Goal: Task Accomplishment & Management: Use online tool/utility

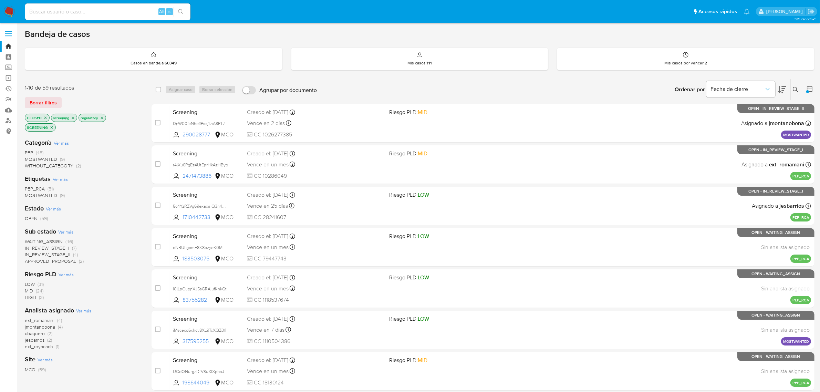
click at [42, 116] on p "CLOSED" at bounding box center [37, 118] width 24 height 8
click at [45, 116] on icon "close-filter" at bounding box center [45, 118] width 4 height 4
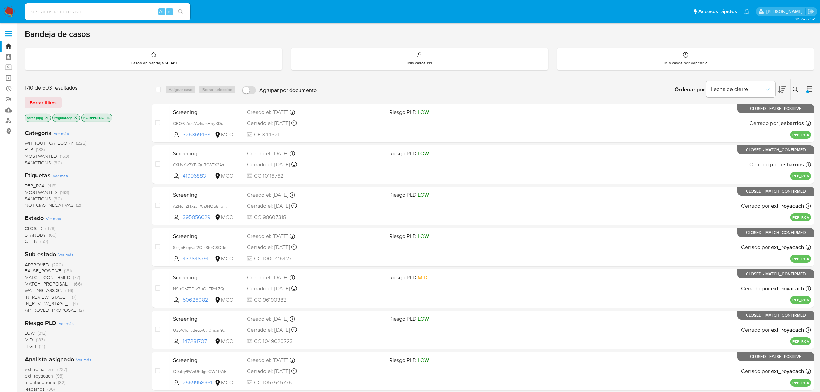
click at [49, 117] on p "screening" at bounding box center [37, 118] width 25 height 8
click at [45, 117] on icon "close-filter" at bounding box center [47, 118] width 4 height 4
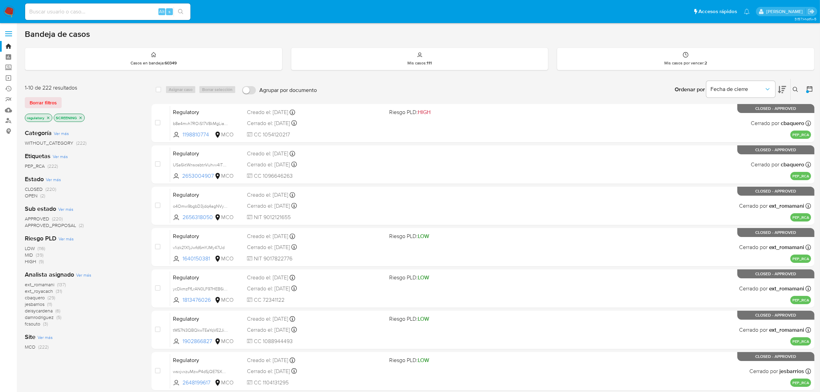
click at [48, 117] on icon "close-filter" at bounding box center [48, 117] width 2 height 2
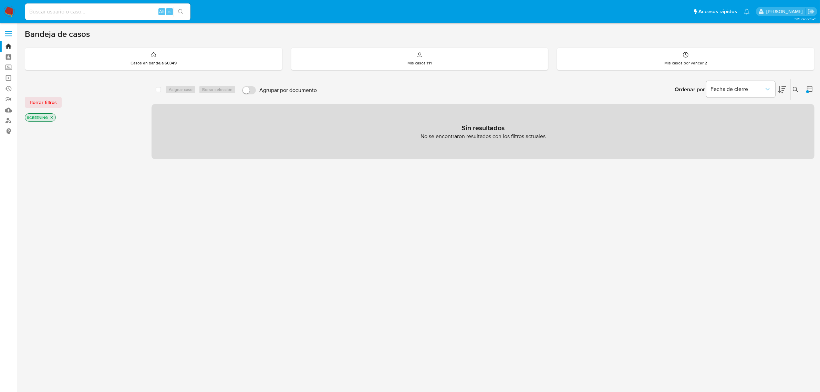
click at [48, 117] on p "SCREENING" at bounding box center [40, 118] width 30 height 8
click at [51, 117] on icon "close-filter" at bounding box center [52, 117] width 2 height 2
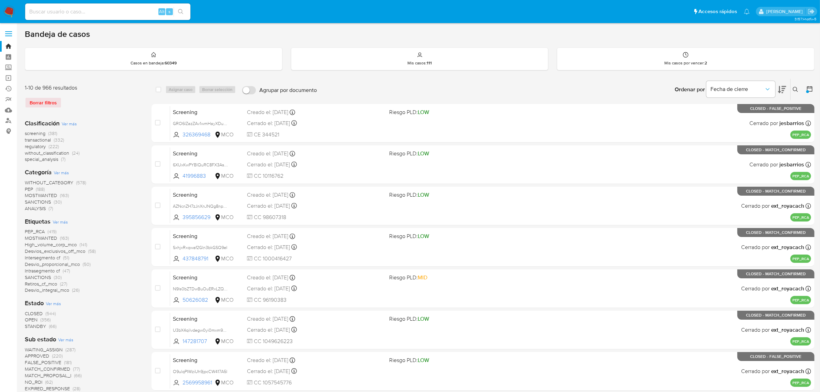
click at [800, 89] on button at bounding box center [796, 89] width 11 height 8
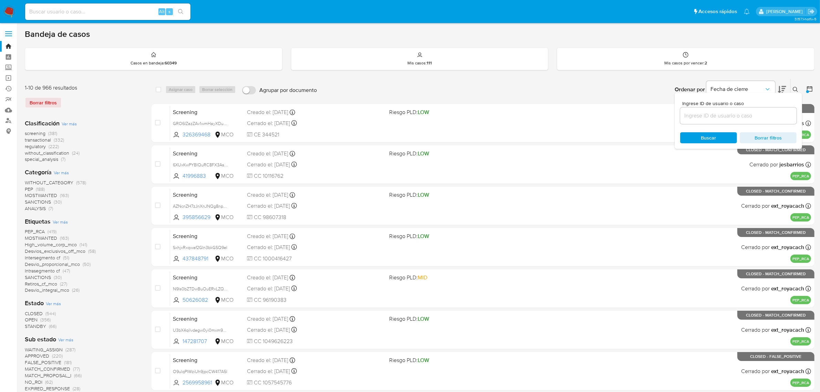
click at [745, 111] on input at bounding box center [738, 115] width 116 height 9
type input "xYQFFs2uyGuPPuXmRKCspWrf"
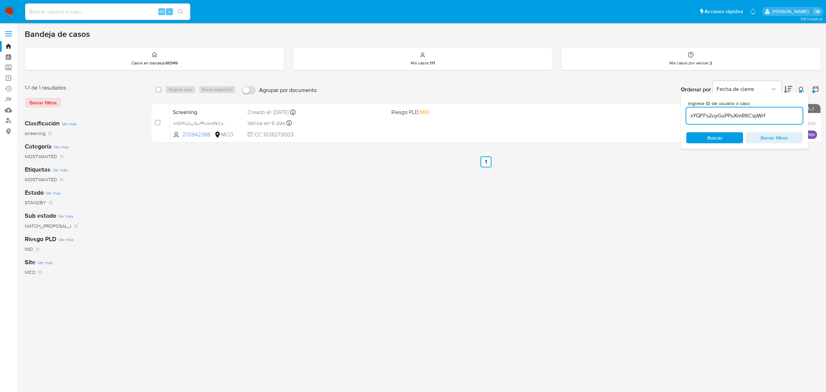
click at [682, 176] on div "select-all-cases-checkbox Asignar caso Borrar selección Agrupar por documento O…" at bounding box center [486, 230] width 669 height 302
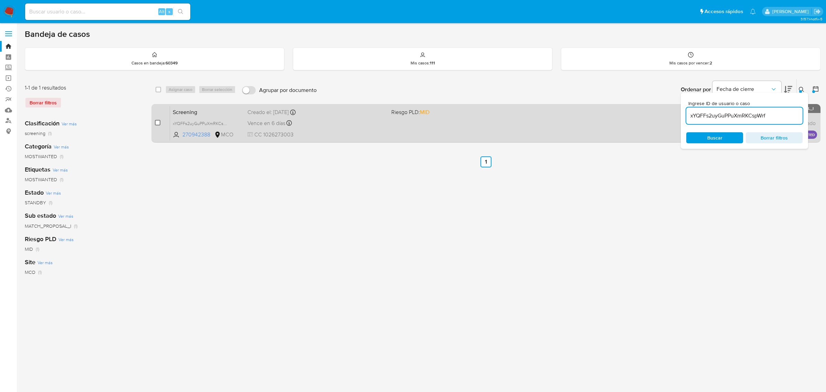
click at [159, 121] on input "checkbox" at bounding box center [158, 123] width 6 height 6
checkbox input "true"
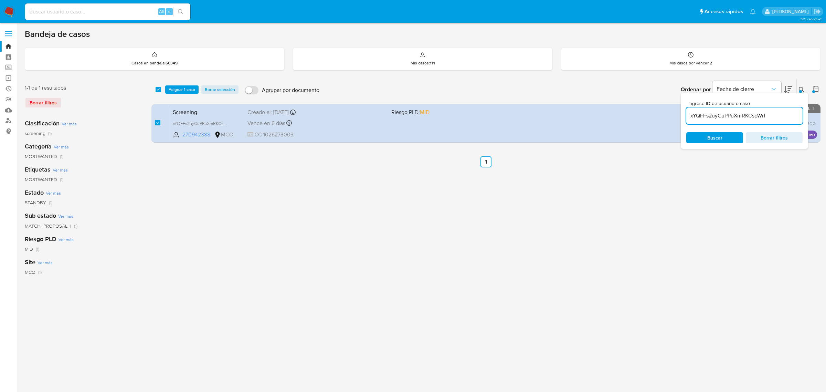
click at [799, 90] on icon at bounding box center [802, 90] width 6 height 6
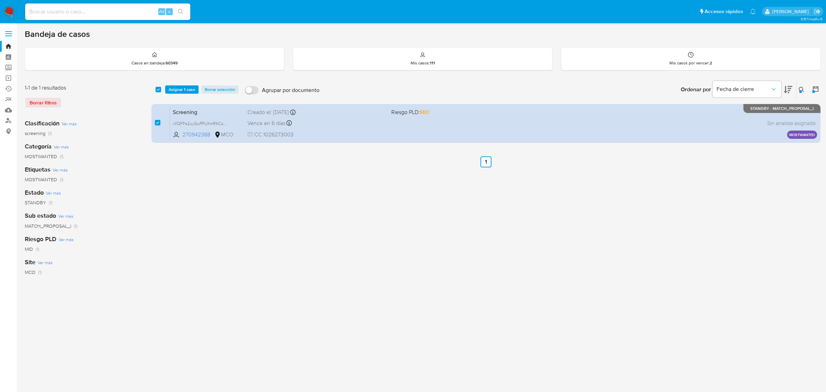
click at [801, 89] on icon at bounding box center [802, 90] width 6 height 6
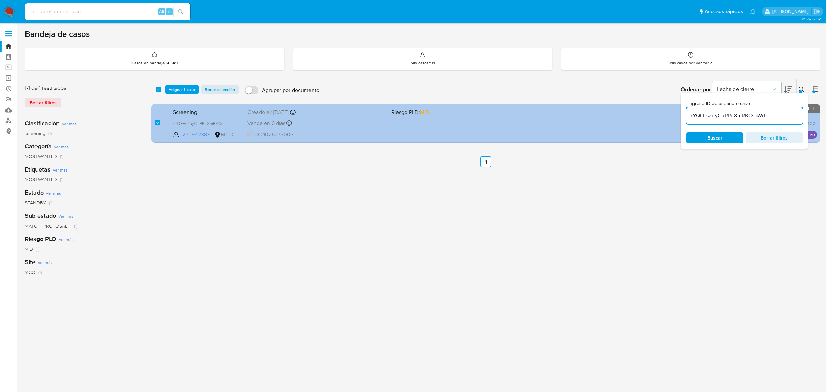
drag, startPoint x: 773, startPoint y: 116, endPoint x: 666, endPoint y: 109, distance: 107.6
click at [666, 109] on div "select-all-cases-checkbox Asignar 1 caso Borrar selección Agrupar por documento…" at bounding box center [486, 112] width 669 height 67
type input "GyIet9tRtd6UldhC0kVU1Lwu"
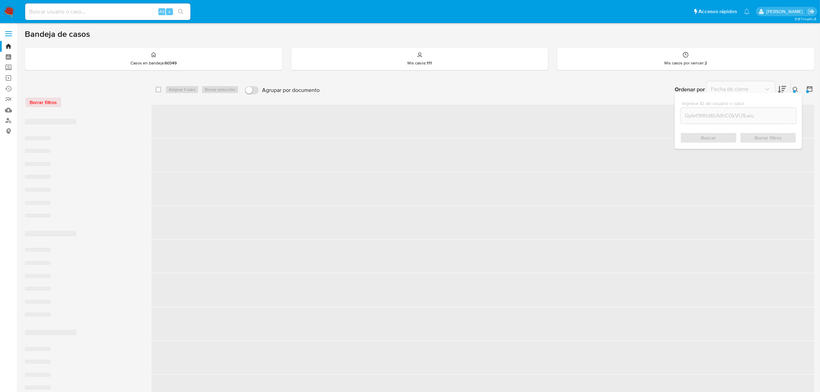
checkbox input "false"
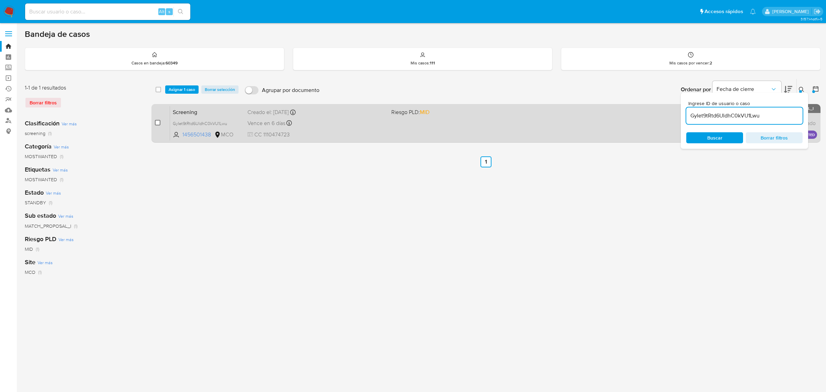
click at [155, 120] on input "checkbox" at bounding box center [158, 123] width 6 height 6
checkbox input "true"
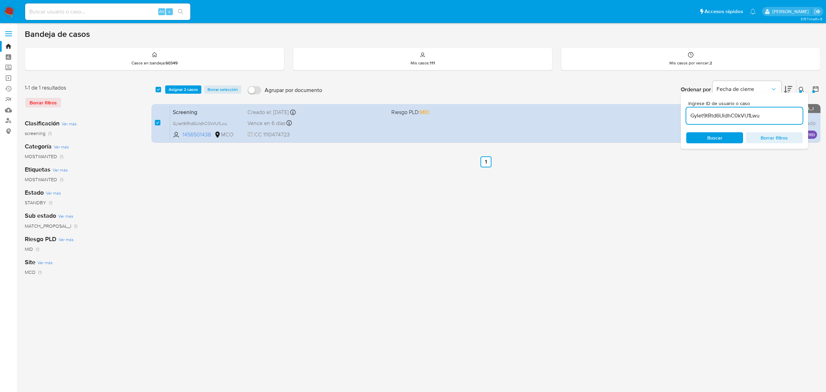
click at [770, 116] on input "GyIet9tRtd6UldhC0kVU1Lwu" at bounding box center [745, 115] width 116 height 9
type input "PX3mbq0nCFSe1mKMHaDo6zcE"
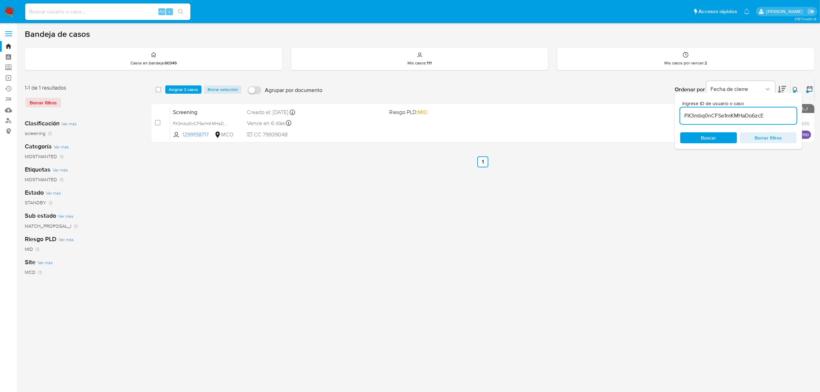
checkbox input "false"
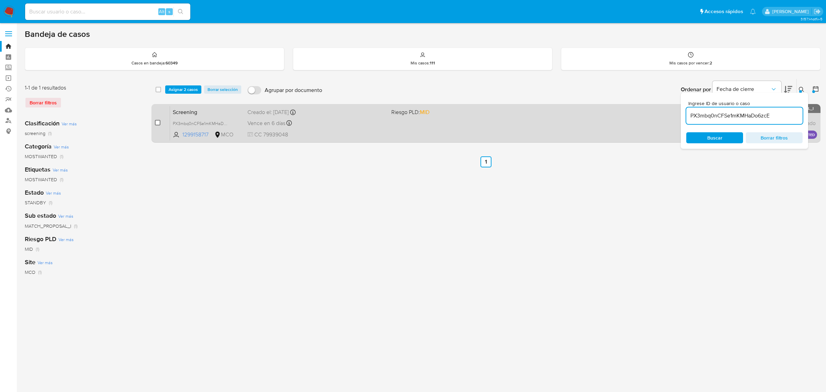
click at [158, 123] on input "checkbox" at bounding box center [158, 123] width 6 height 6
checkbox input "true"
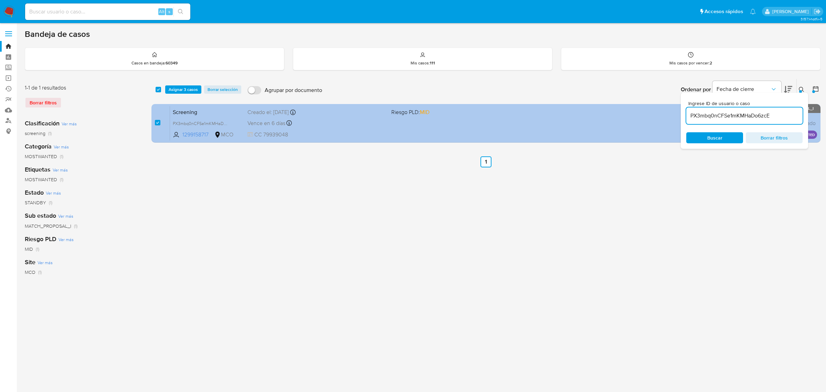
drag, startPoint x: 781, startPoint y: 116, endPoint x: 674, endPoint y: 112, distance: 106.5
click at [674, 112] on div "select-all-cases-checkbox Asignar 3 casos Borrar selección Agrupar por document…" at bounding box center [486, 112] width 669 height 67
type input "VrtzhyzOhOzhDhBvm6AIhGMr"
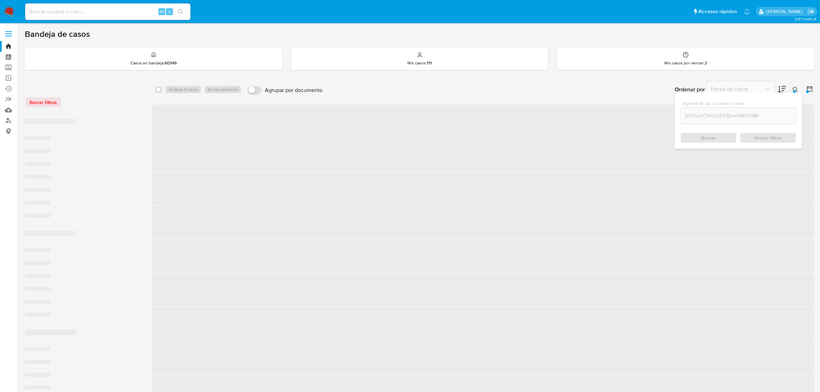
checkbox input "false"
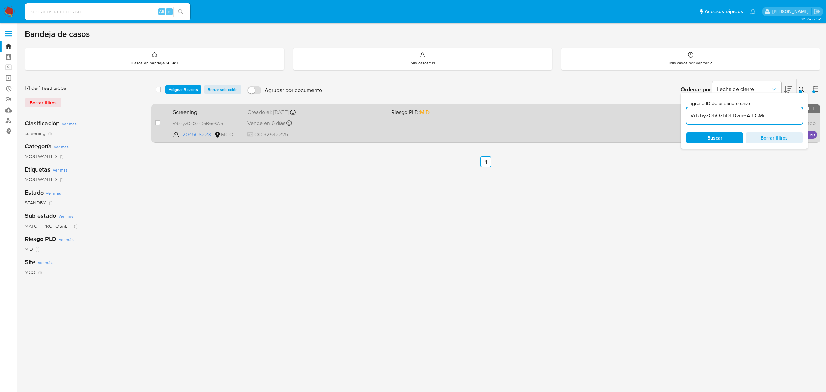
click at [161, 120] on div "case-item-checkbox No es posible asignar el caso" at bounding box center [162, 123] width 15 height 35
click at [159, 122] on input "checkbox" at bounding box center [158, 123] width 6 height 6
checkbox input "true"
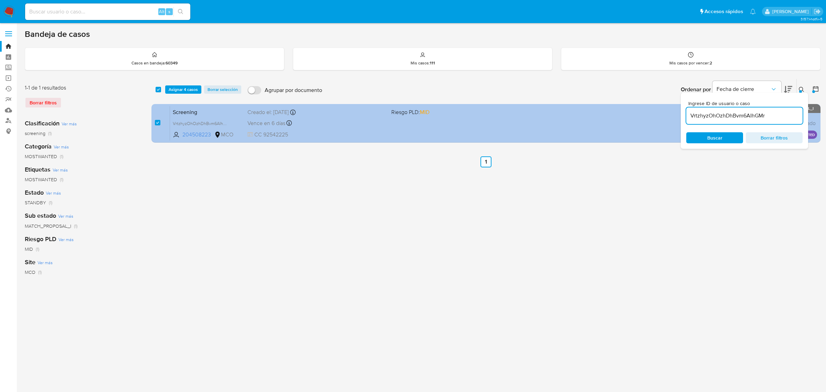
drag, startPoint x: 737, startPoint y: 116, endPoint x: 671, endPoint y: 115, distance: 65.4
click at [673, 115] on div "select-all-cases-checkbox Asignar 4 casos Borrar selección Agrupar por document…" at bounding box center [486, 112] width 669 height 67
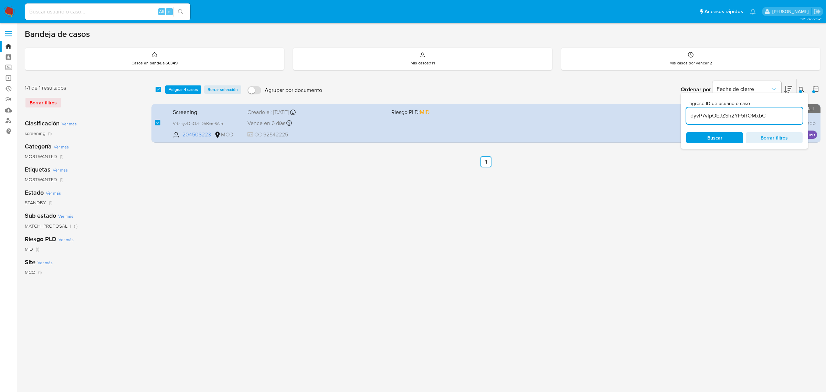
type input "dyvP7vlpOEJZSh2YF5ROMxbC"
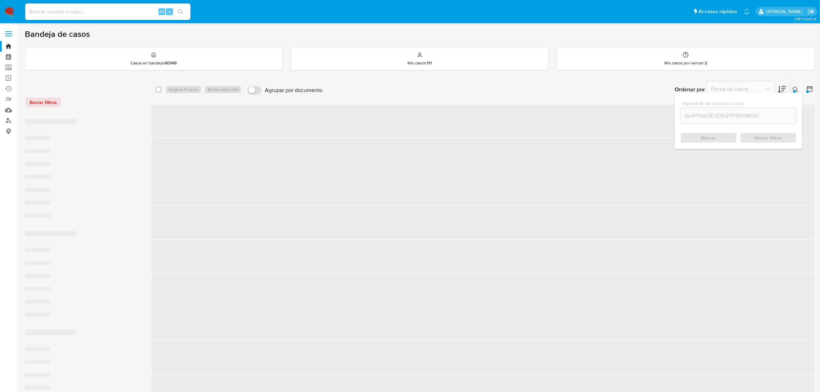
checkbox input "false"
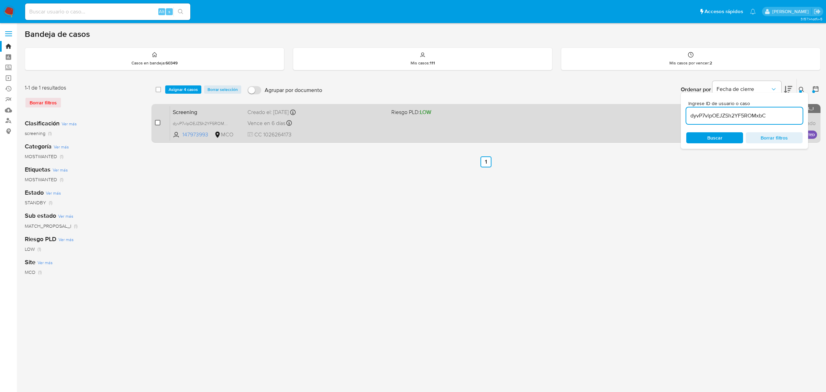
click at [157, 124] on input "checkbox" at bounding box center [158, 123] width 6 height 6
checkbox input "true"
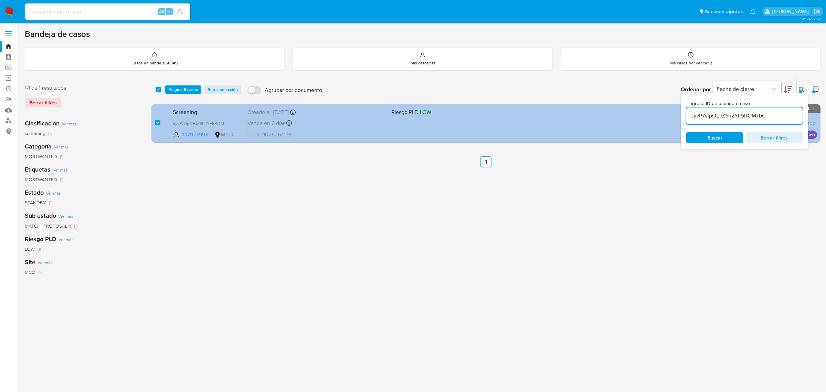
drag, startPoint x: 778, startPoint y: 116, endPoint x: 672, endPoint y: 114, distance: 106.4
click at [672, 114] on div "select-all-cases-checkbox Asignar 5 casos Borrar selección Agrupar por document…" at bounding box center [486, 112] width 669 height 67
type input "wMiC1ML0aahzu70uAbYfbX81"
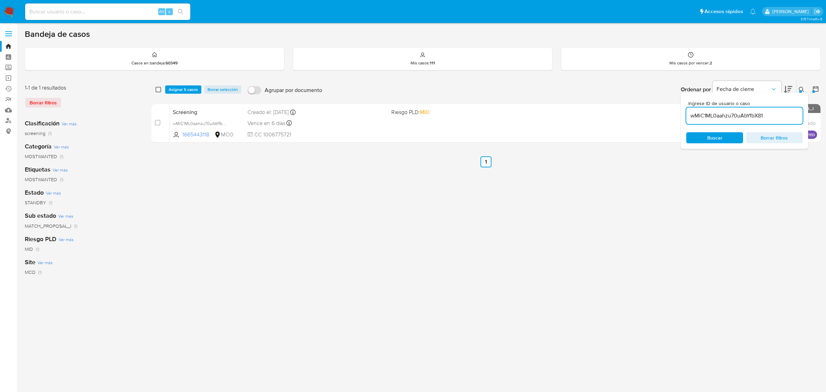
click at [159, 90] on input "checkbox" at bounding box center [159, 90] width 6 height 6
checkbox input "true"
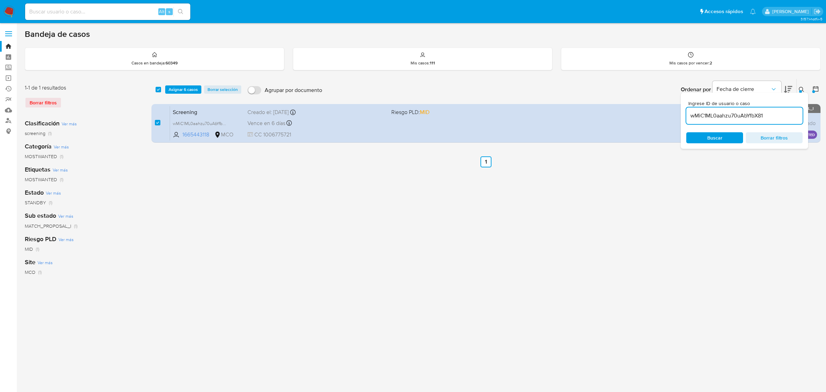
drag, startPoint x: 771, startPoint y: 119, endPoint x: 696, endPoint y: 116, distance: 75.1
click at [696, 116] on div "wMiC1ML0aahzu70uAbYfbX81" at bounding box center [745, 115] width 116 height 17
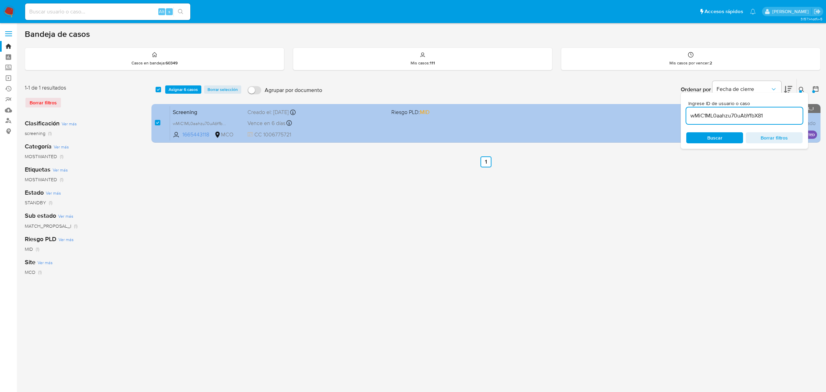
drag, startPoint x: 784, startPoint y: 116, endPoint x: 675, endPoint y: 115, distance: 109.5
click at [677, 115] on div "select-all-cases-checkbox Asignar 6 casos Borrar selección Agrupar por document…" at bounding box center [486, 112] width 669 height 67
paste input "qkiaaHk9ysxt740XUu2jHObh"
type input "qkiaaHk9ysxt740XUu2jHObh"
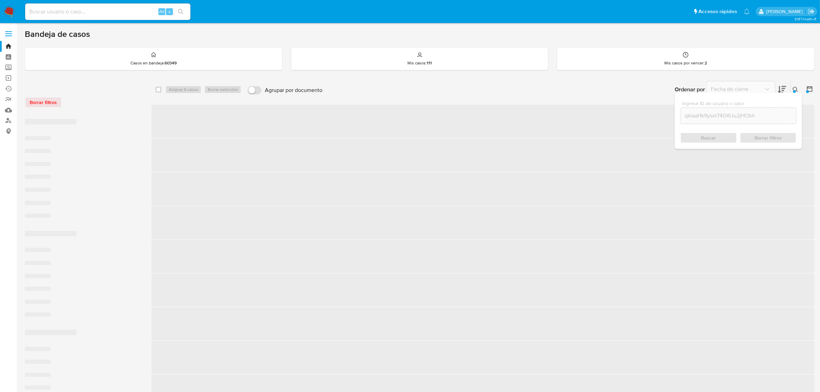
checkbox input "false"
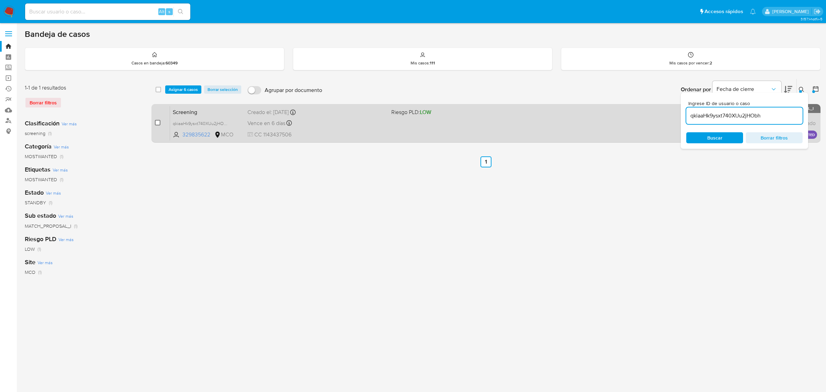
click at [159, 121] on input "checkbox" at bounding box center [158, 123] width 6 height 6
checkbox input "true"
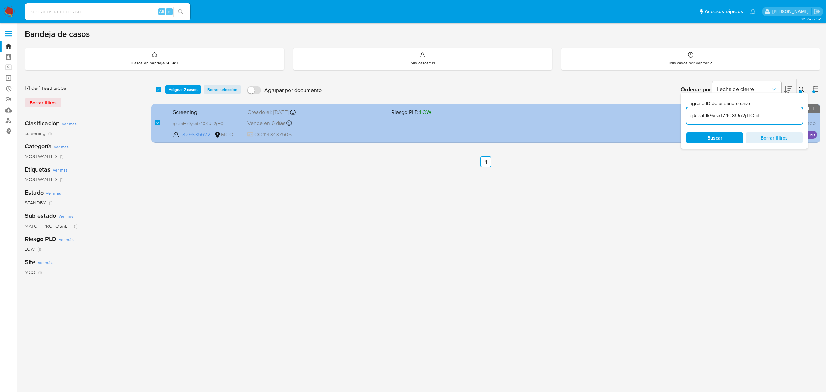
drag, startPoint x: 772, startPoint y: 114, endPoint x: 679, endPoint y: 113, distance: 93.3
click at [679, 113] on div "select-all-cases-checkbox Asignar 7 casos Borrar selección Agrupar por document…" at bounding box center [486, 112] width 669 height 67
type input "j3odrpIK7daqtbHHuxugoYB2"
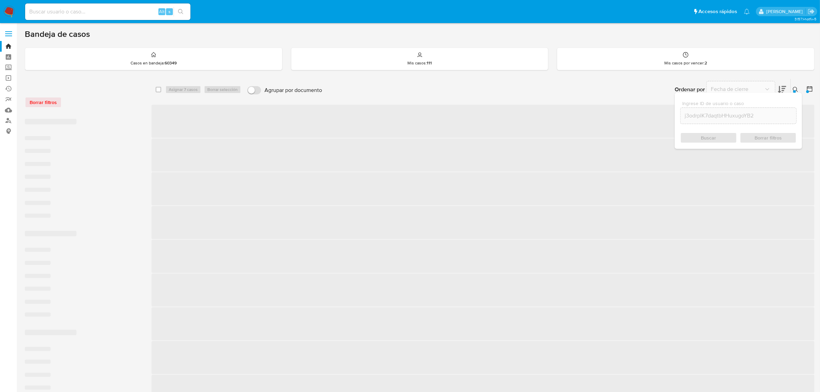
checkbox input "false"
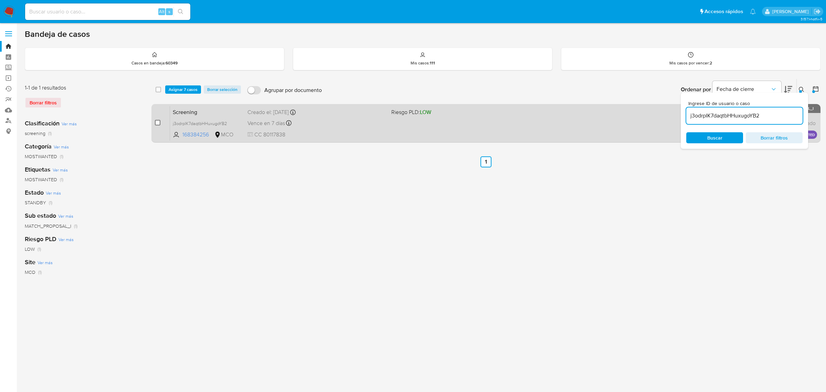
click at [158, 124] on input "checkbox" at bounding box center [158, 123] width 6 height 6
checkbox input "true"
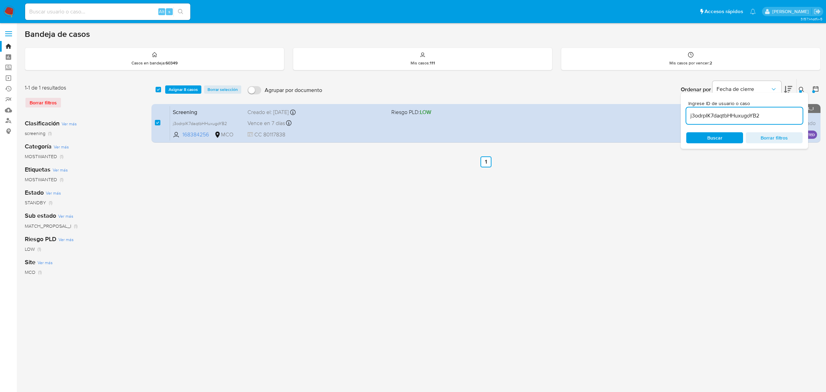
click at [776, 118] on input "j3odrpIK7daqtbHHuxugoYB2" at bounding box center [745, 115] width 116 height 9
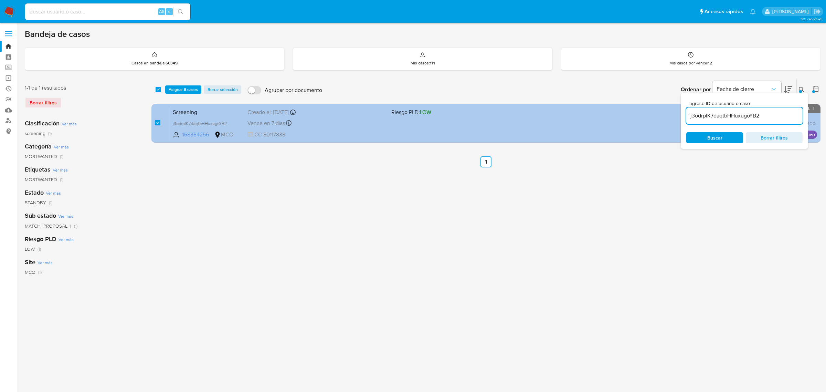
drag, startPoint x: 784, startPoint y: 116, endPoint x: 677, endPoint y: 114, distance: 107.1
click at [677, 114] on div "select-all-cases-checkbox Asignar 8 casos Borrar selección Agrupar por document…" at bounding box center [486, 112] width 669 height 67
type input "vjZuyEQT2V34EcoywEIXxoFg"
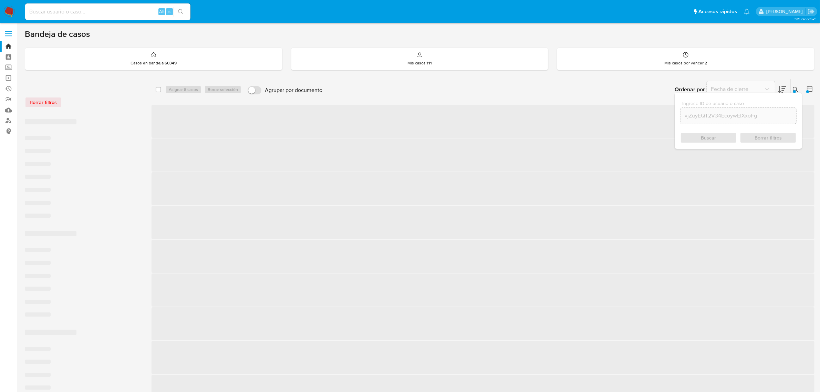
checkbox input "false"
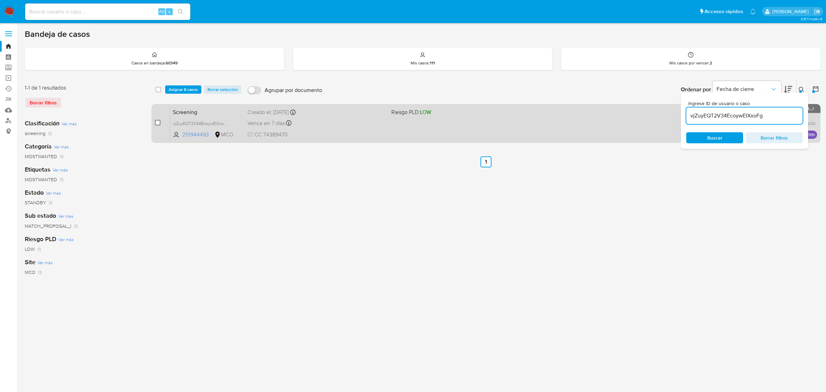
click at [159, 122] on input "checkbox" at bounding box center [158, 123] width 6 height 6
checkbox input "true"
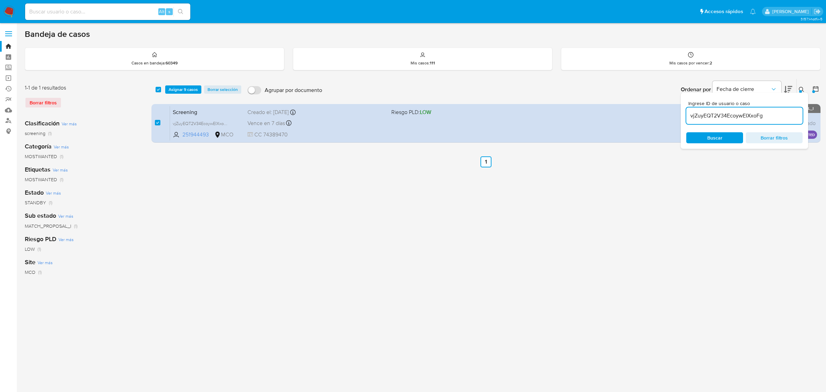
drag, startPoint x: 774, startPoint y: 114, endPoint x: 686, endPoint y: 113, distance: 88.2
click at [686, 113] on div "Ingrese ID de usuario o caso vjZuyEQT2V34EcoywEIXxoFg Buscar Borrar filtros" at bounding box center [744, 121] width 127 height 56
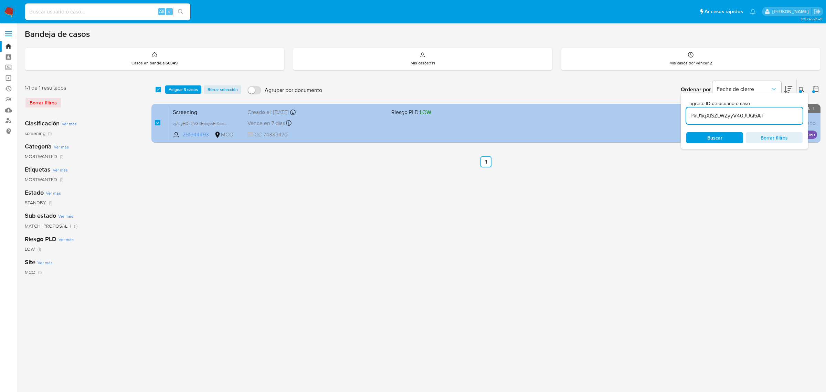
type input "PkU1iqXISZLWZyyV40JUQ5AT"
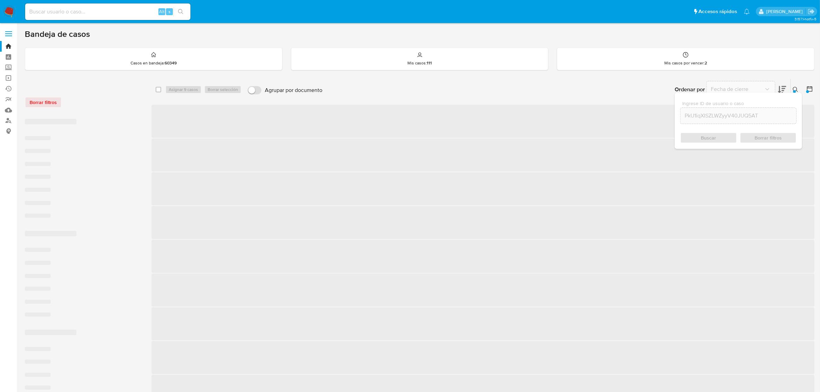
checkbox input "false"
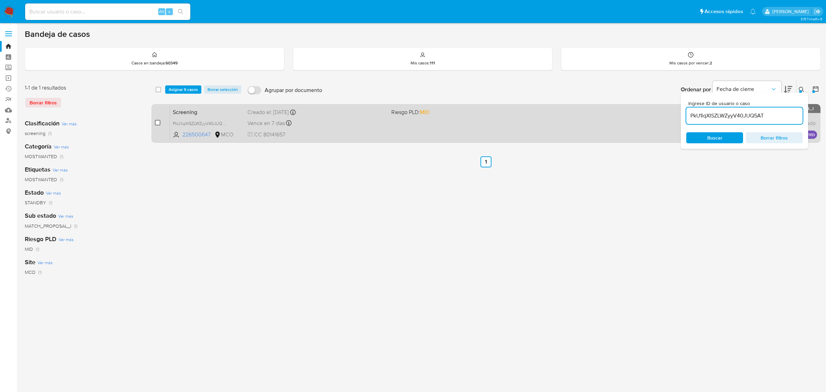
click at [158, 120] on input "checkbox" at bounding box center [158, 123] width 6 height 6
checkbox input "true"
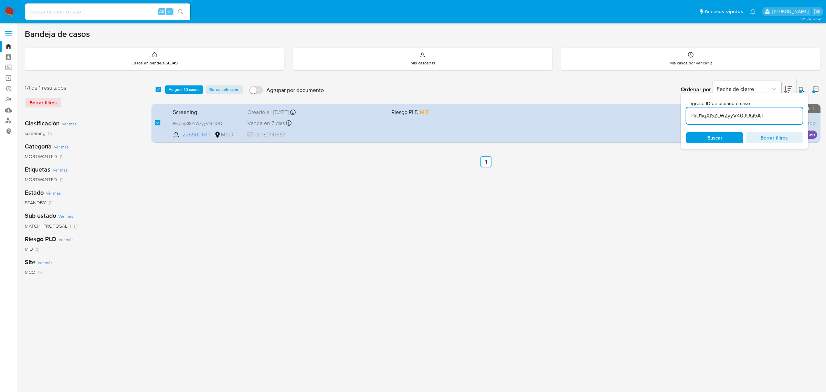
drag, startPoint x: 786, startPoint y: 118, endPoint x: 687, endPoint y: 119, distance: 98.8
click at [688, 119] on input "PkU1iqXISZLWZyyV40JUQ5AT" at bounding box center [745, 115] width 116 height 9
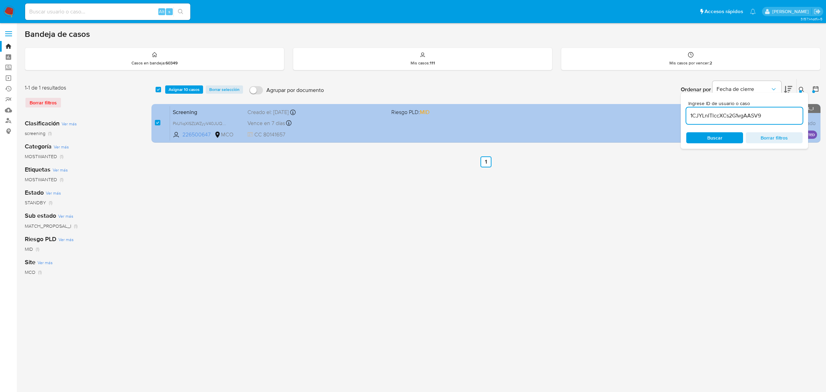
type input "1CJYLnITlccXCs2G1vgAASV9"
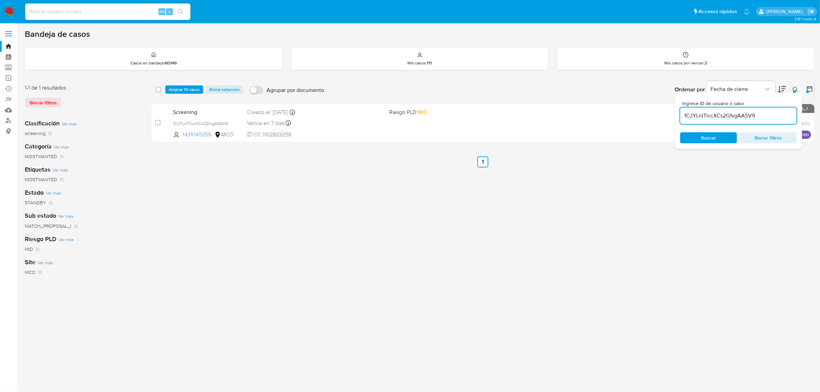
checkbox input "false"
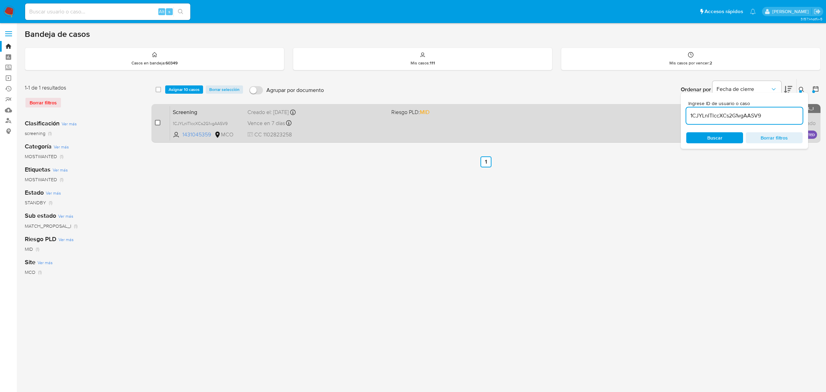
click at [160, 123] on input "checkbox" at bounding box center [158, 123] width 6 height 6
checkbox input "true"
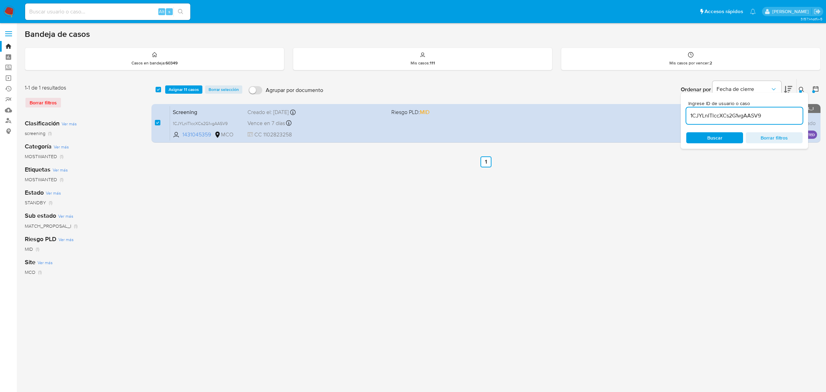
drag, startPoint x: 778, startPoint y: 118, endPoint x: 691, endPoint y: 115, distance: 87.5
click at [691, 115] on input "1CJYLnITlccXCs2G1vgAASV9" at bounding box center [745, 115] width 116 height 9
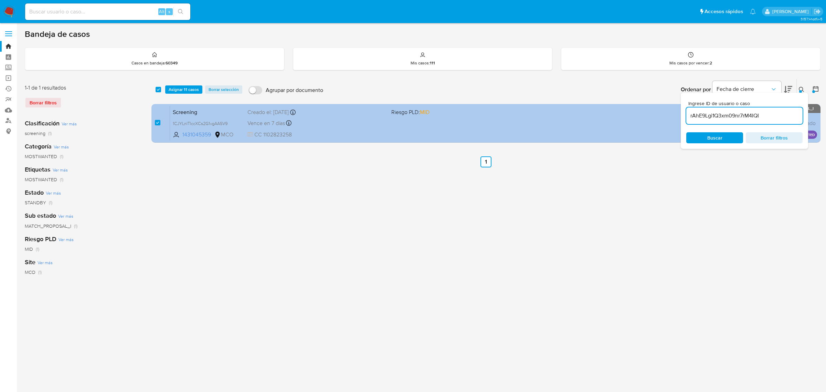
type input "rAhE9Lgi1Q3xm09nr7rM4IQI"
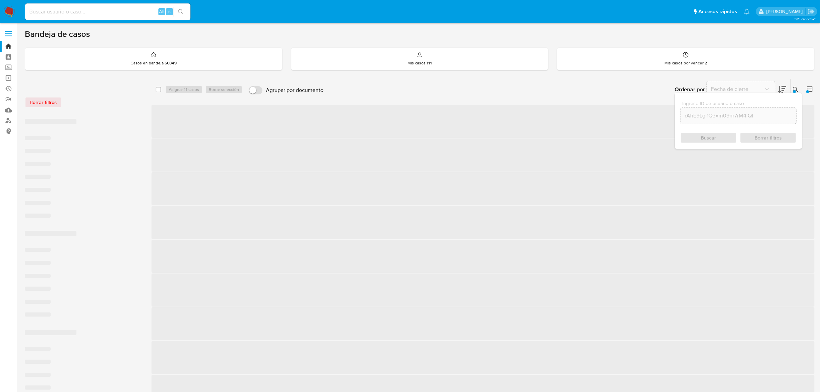
checkbox input "false"
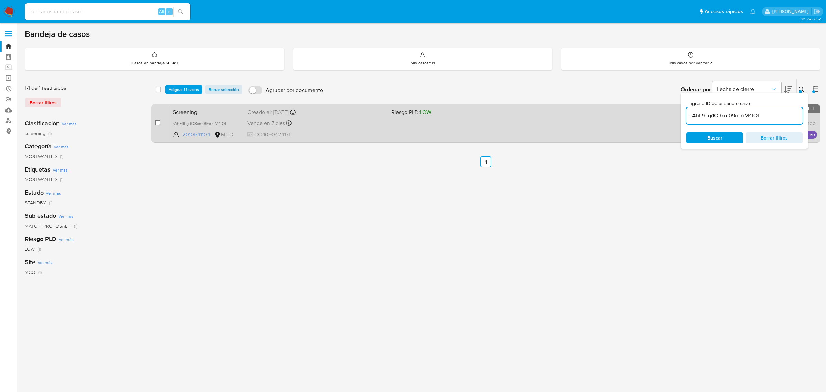
click at [159, 122] on input "checkbox" at bounding box center [158, 123] width 6 height 6
checkbox input "true"
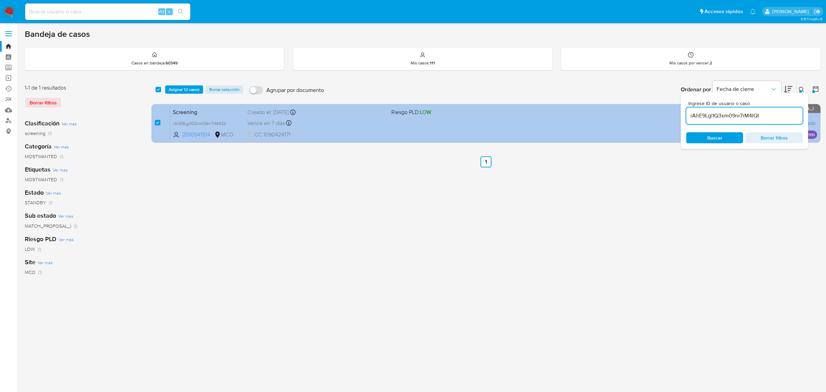
drag, startPoint x: 773, startPoint y: 116, endPoint x: 679, endPoint y: 112, distance: 94.1
click at [679, 112] on div "select-all-cases-checkbox Asignar 12 casos Borrar selección Agrupar por documen…" at bounding box center [486, 112] width 669 height 67
type input "blzi2HEGAC0Z1mWg0mAJvTuC"
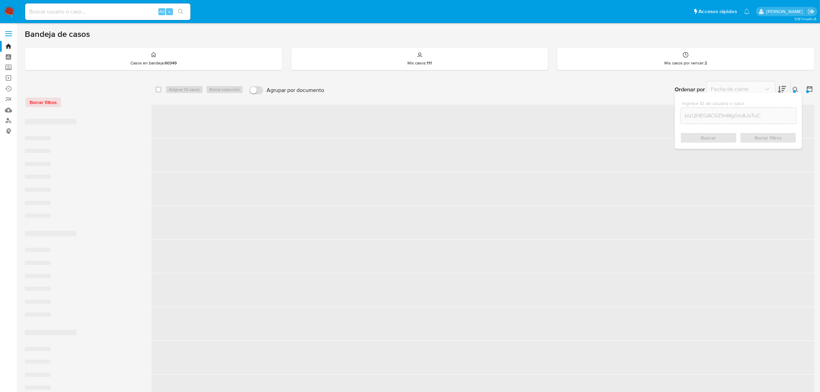
checkbox input "false"
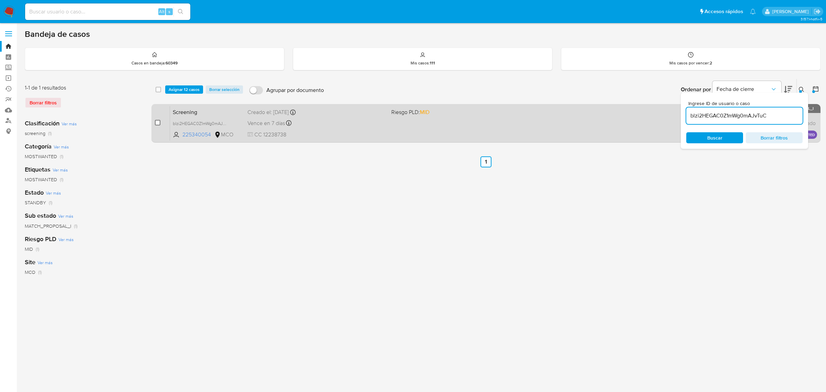
click at [157, 123] on input "checkbox" at bounding box center [158, 123] width 6 height 6
checkbox input "true"
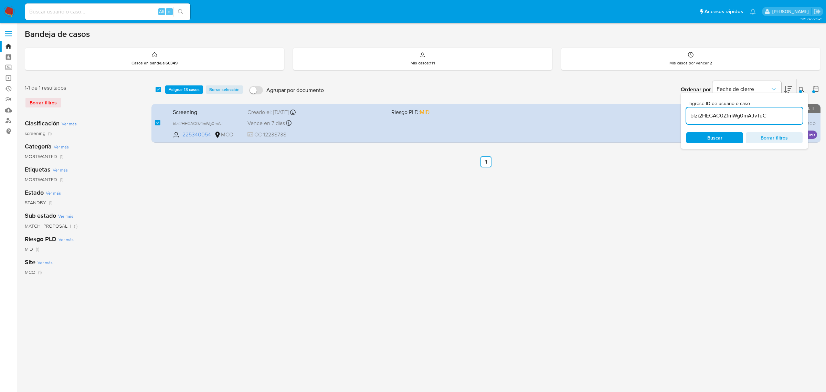
drag, startPoint x: 777, startPoint y: 115, endPoint x: 689, endPoint y: 114, distance: 87.8
click at [689, 114] on input "blzi2HEGAC0Z1mWg0mAJvTuC" at bounding box center [745, 115] width 116 height 9
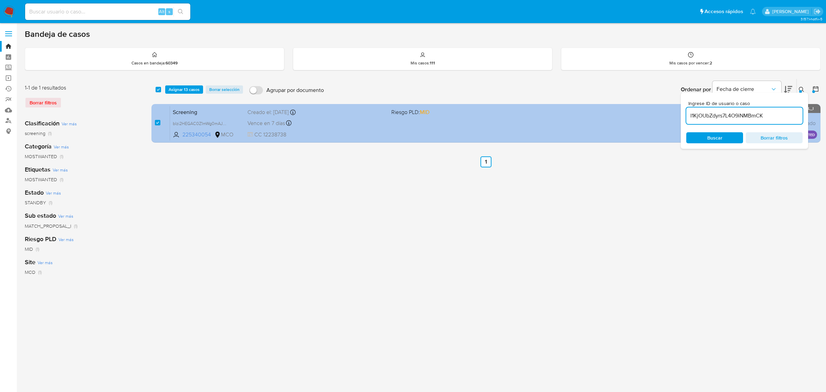
type input "I1KjOUbZdyrs7L4O9iNMBmCK"
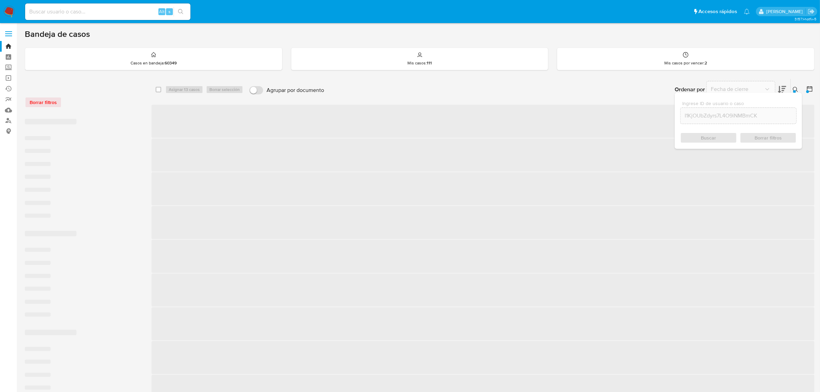
checkbox input "false"
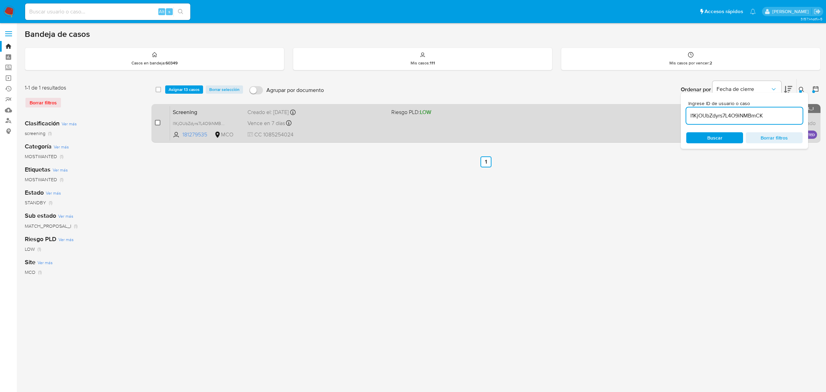
click at [159, 124] on input "checkbox" at bounding box center [158, 123] width 6 height 6
checkbox input "true"
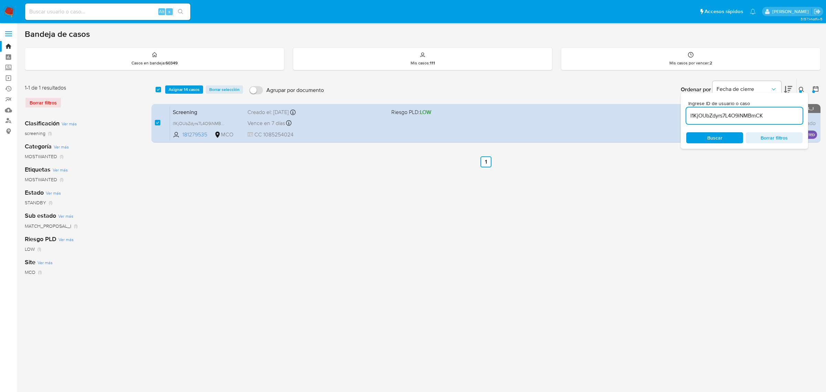
drag, startPoint x: 775, startPoint y: 115, endPoint x: 687, endPoint y: 111, distance: 87.6
click at [687, 111] on div "I1KjOUbZdyrs7L4O9iNMBmCK" at bounding box center [745, 115] width 116 height 17
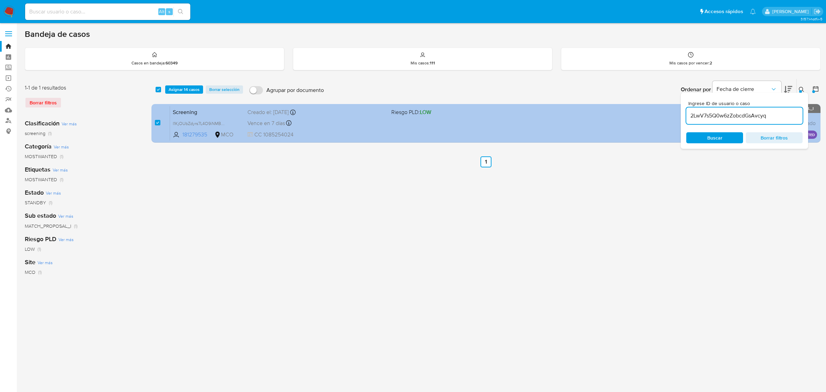
type input "2LwV7s5Q0w6zZobcdGsAvcyq"
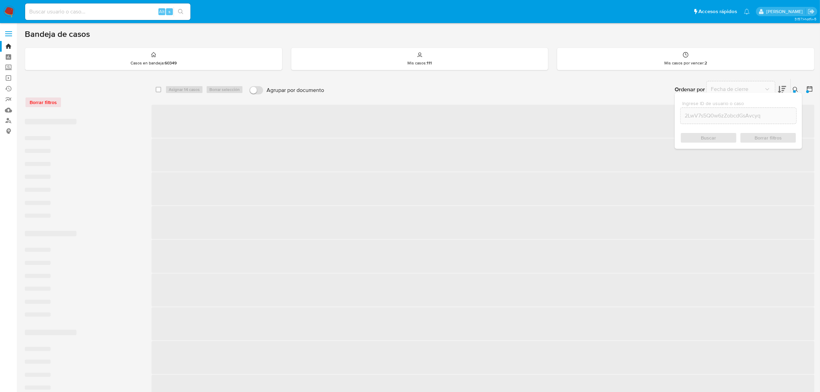
checkbox input "false"
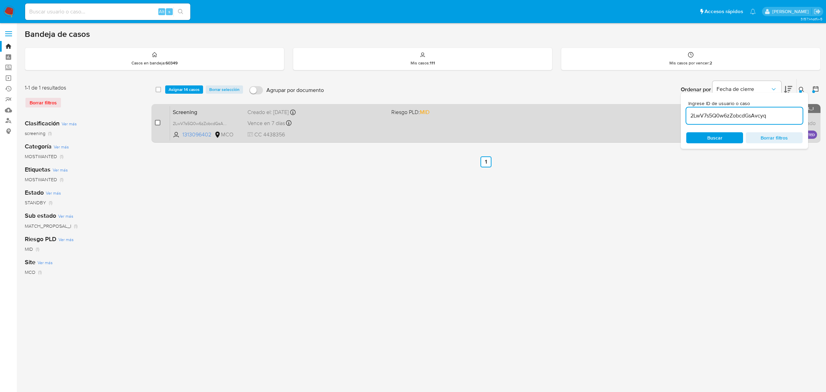
click at [159, 123] on input "checkbox" at bounding box center [158, 123] width 6 height 6
checkbox input "true"
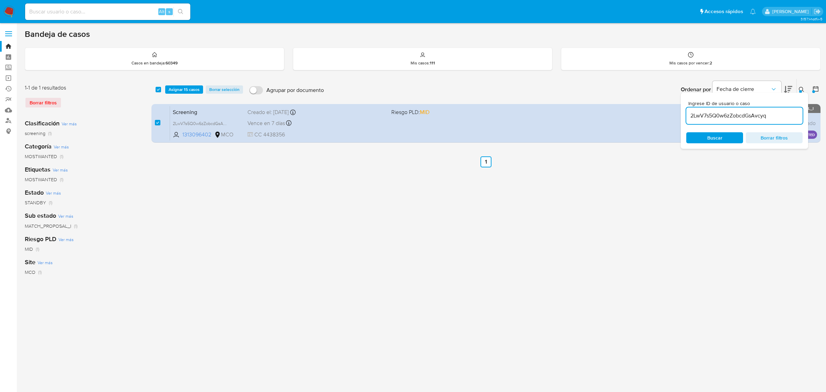
drag, startPoint x: 781, startPoint y: 116, endPoint x: 684, endPoint y: 114, distance: 96.8
click at [686, 114] on div "Ingrese ID de usuario o caso 2LwV7s5Q0w6zZobcdGsAvcyq Buscar Borrar filtros" at bounding box center [744, 121] width 127 height 56
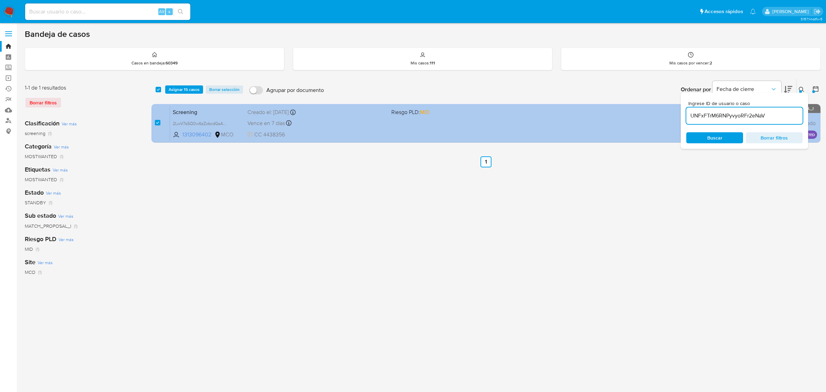
type input "UNFxFTrM6RNPyvyoRFr2eNaV"
checkbox input "false"
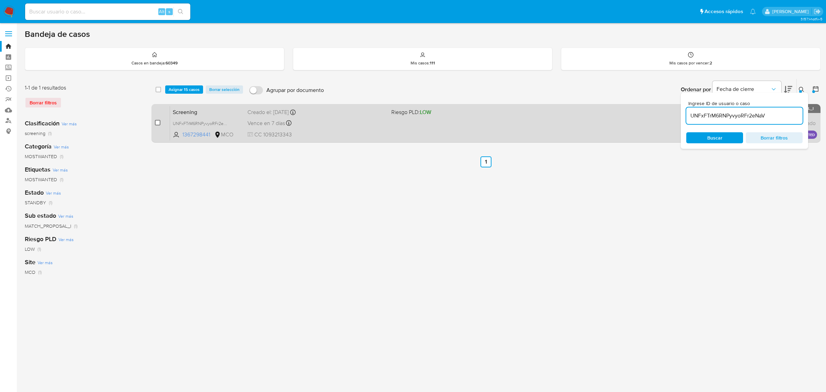
click at [160, 123] on input "checkbox" at bounding box center [158, 123] width 6 height 6
checkbox input "true"
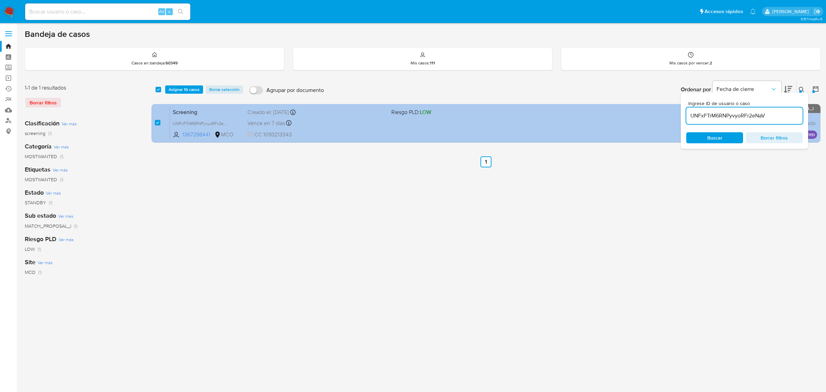
drag, startPoint x: 777, startPoint y: 116, endPoint x: 679, endPoint y: 113, distance: 98.2
click at [679, 113] on div "select-all-cases-checkbox Asignar 16 casos Borrar selección Agrupar por documen…" at bounding box center [486, 112] width 669 height 67
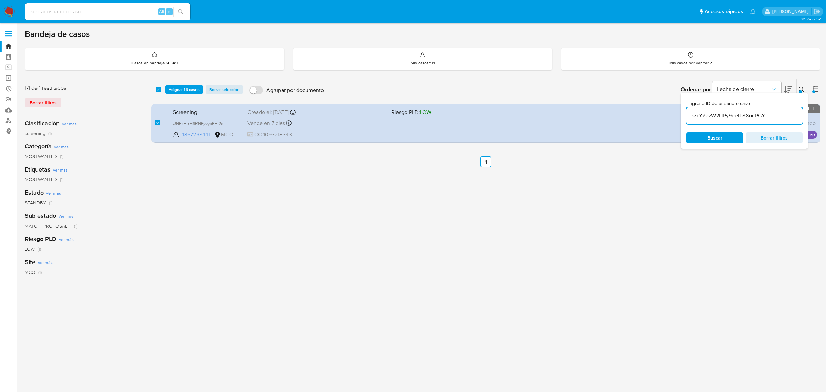
type input "BzcYZavW2HPy9eeIT8XocPGY"
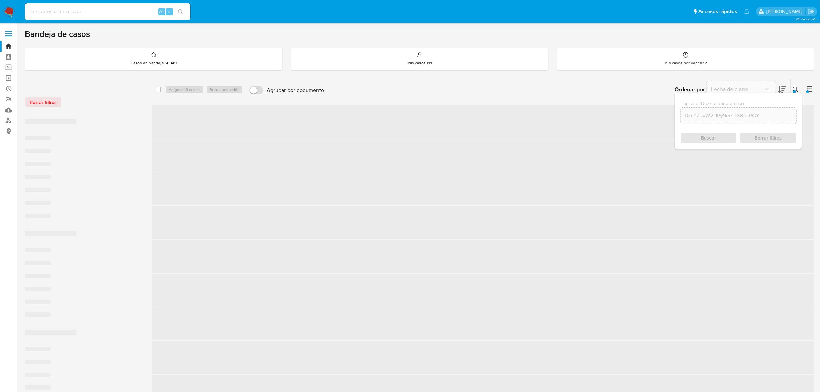
checkbox input "false"
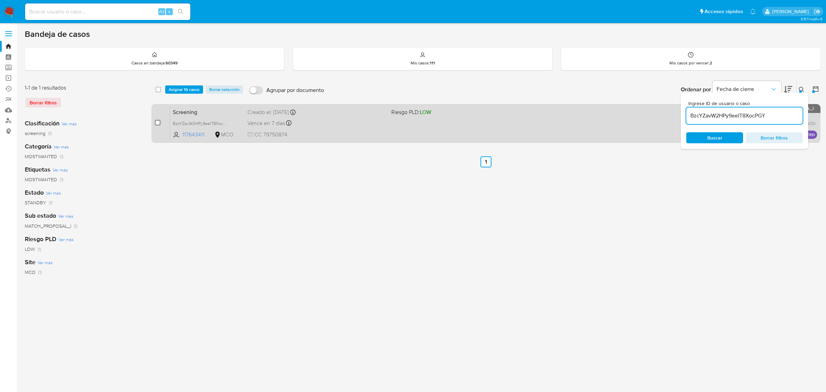
click at [158, 123] on input "checkbox" at bounding box center [158, 123] width 6 height 6
checkbox input "true"
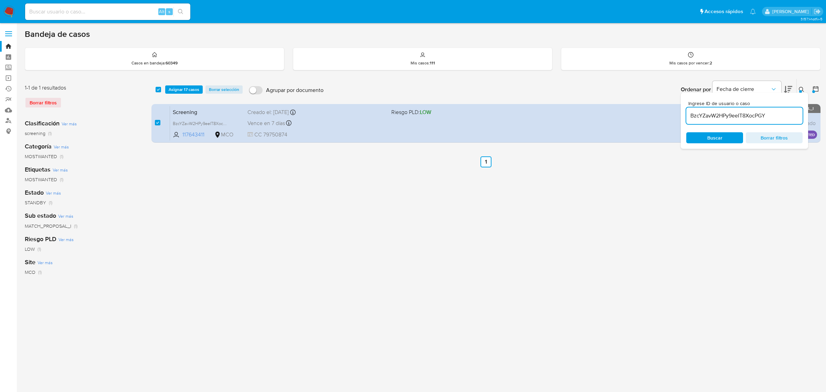
click at [802, 87] on icon at bounding box center [802, 90] width 6 height 6
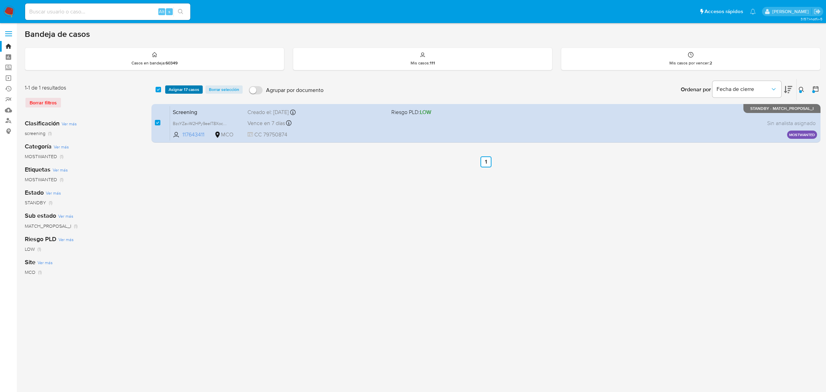
click at [190, 89] on span "Asignar 17 casos" at bounding box center [184, 89] width 31 height 7
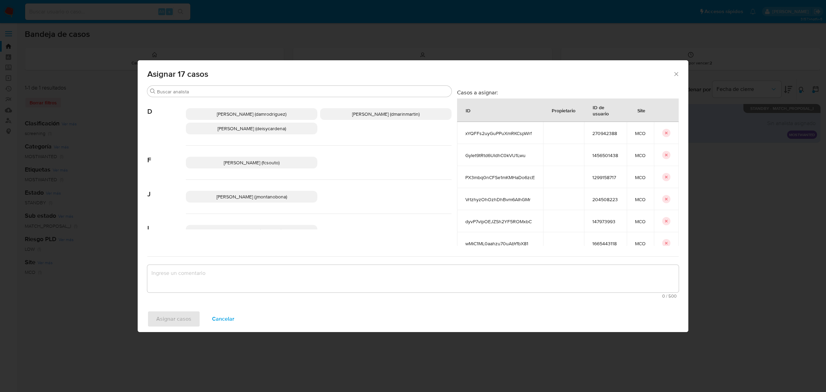
click at [254, 199] on span "[PERSON_NAME] (jmontanobona)" at bounding box center [252, 196] width 71 height 7
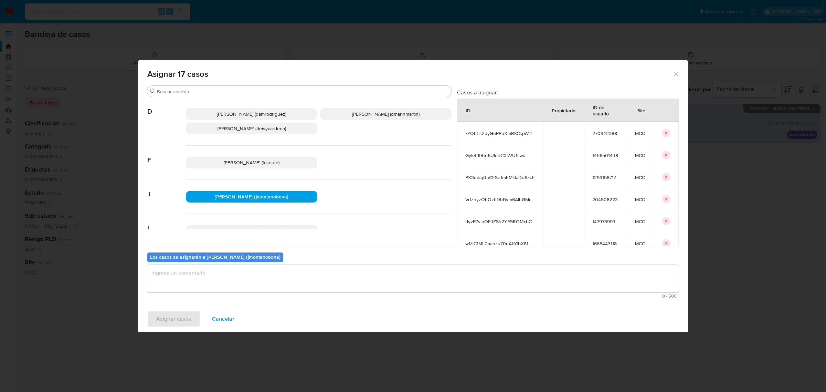
click at [237, 278] on textarea "assign-modal" at bounding box center [413, 279] width 532 height 28
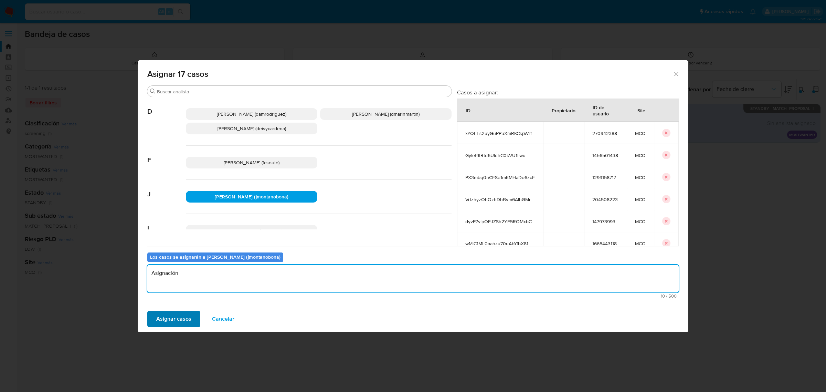
type textarea "Asignación"
click at [178, 319] on span "Asignar casos" at bounding box center [173, 318] width 35 height 15
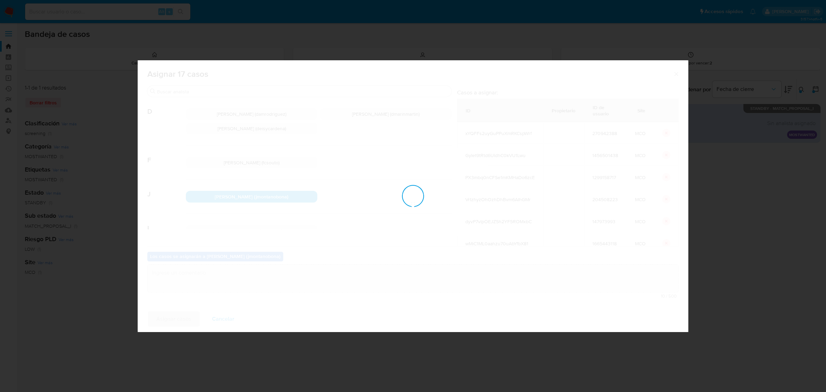
checkbox input "false"
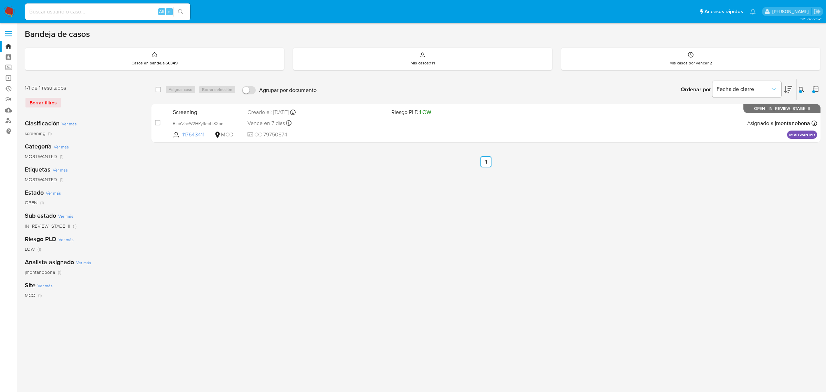
click at [800, 90] on button at bounding box center [802, 89] width 11 height 8
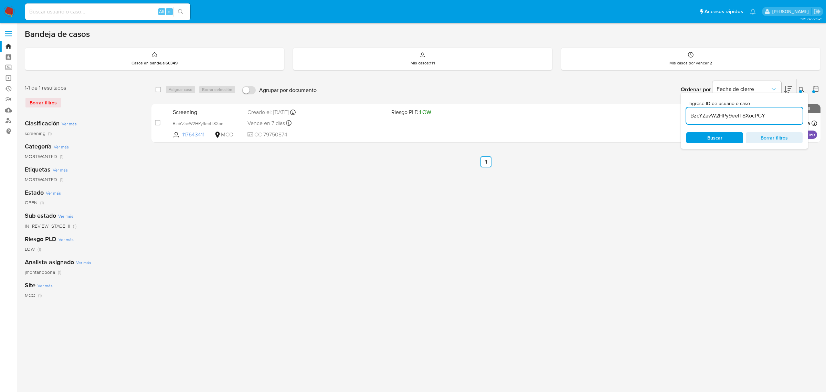
click at [774, 111] on input "BzcYZavW2HPy9eeIT8XocPGY" at bounding box center [745, 115] width 116 height 9
click at [776, 112] on input "BzcYZavW2HPy9eeIT8XocPGY" at bounding box center [745, 115] width 116 height 9
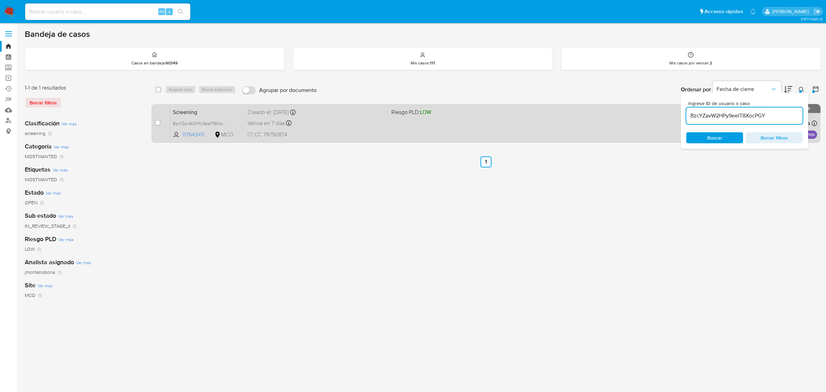
drag, startPoint x: 776, startPoint y: 112, endPoint x: 653, endPoint y: 112, distance: 122.6
click at [659, 112] on div "select-all-cases-checkbox Asignar caso Borrar selección Agrupar por documento O…" at bounding box center [486, 112] width 669 height 67
type input "hVh9MPd6gutMekF4WLYOnIv9"
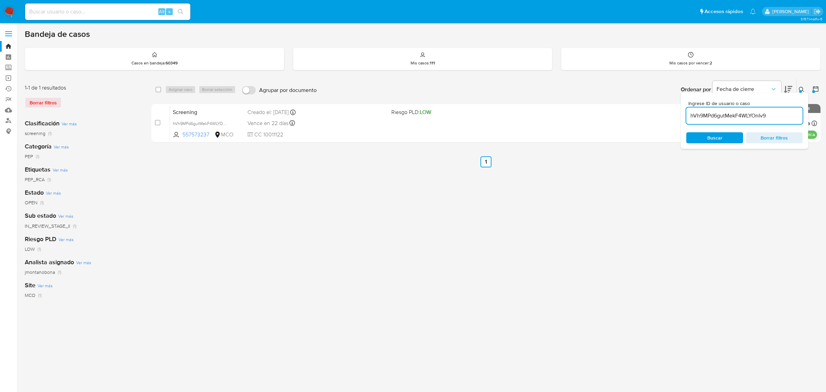
click at [799, 88] on icon at bounding box center [802, 90] width 6 height 6
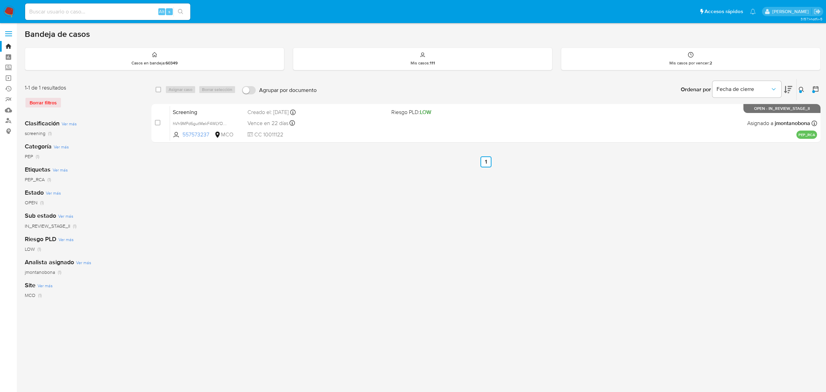
click at [556, 200] on div "select-all-cases-checkbox Asignar caso Borrar selección Agrupar por documento O…" at bounding box center [486, 230] width 669 height 302
